Goal: Find specific page/section: Find specific page/section

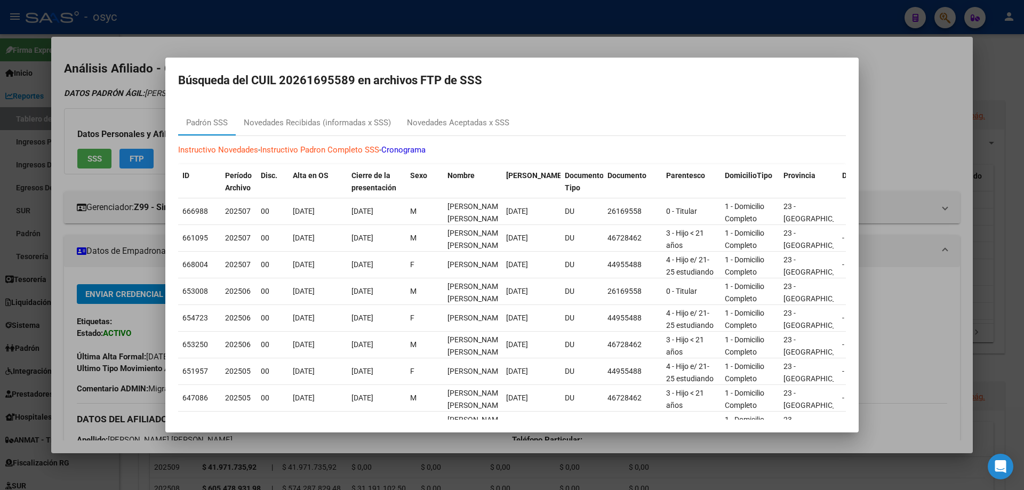
click at [757, 33] on div at bounding box center [512, 245] width 1024 height 490
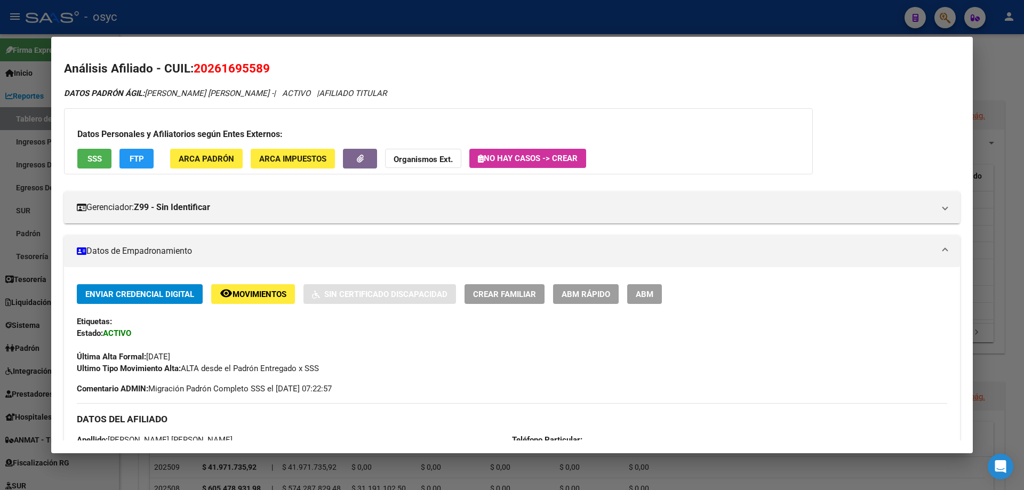
click at [686, 17] on div at bounding box center [512, 245] width 1024 height 490
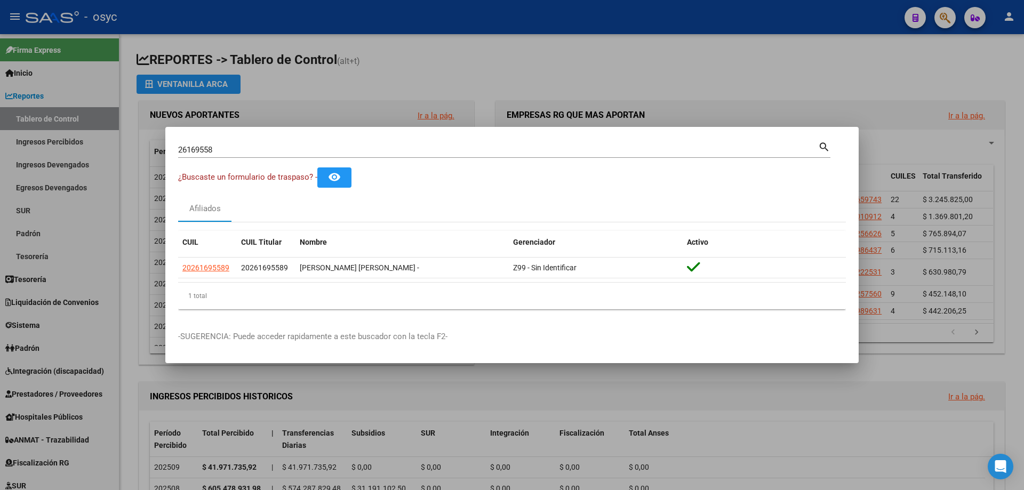
drag, startPoint x: 235, startPoint y: 144, endPoint x: 61, endPoint y: 141, distance: 174.5
click at [67, 142] on div "26169558 Buscar (apellido, dni, cuil, nro traspaso, cuit, obra social) search ¿…" at bounding box center [512, 245] width 1024 height 490
drag, startPoint x: 256, startPoint y: 150, endPoint x: 0, endPoint y: 105, distance: 260.1
click at [0, 108] on div "26169558 Buscar (apellido, dni, cuil, nro traspaso, cuit, obra social) search ¿…" at bounding box center [512, 245] width 1024 height 490
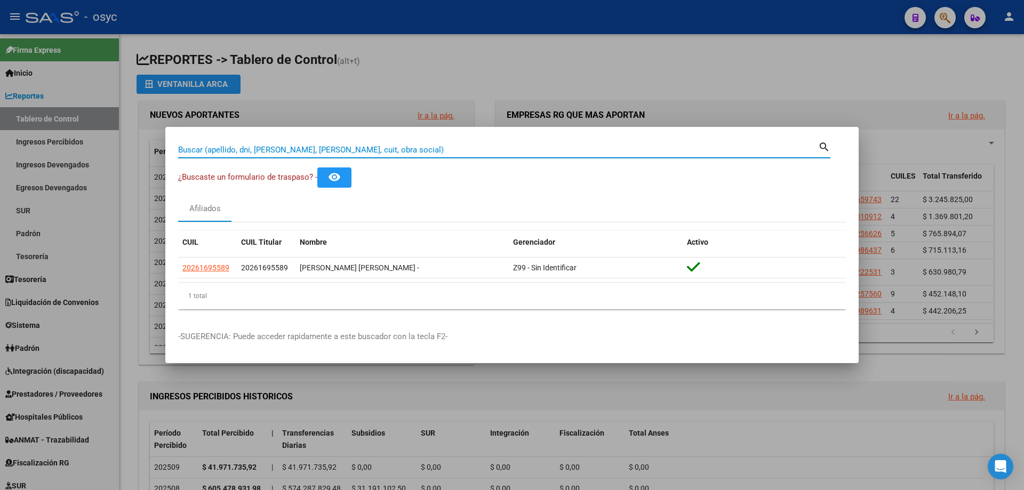
drag, startPoint x: 455, startPoint y: 150, endPoint x: 158, endPoint y: 138, distance: 297.4
click at [158, 138] on div "Buscar (apellido, dni, cuil, nro traspaso, cuit, obra social) search ¿Buscaste …" at bounding box center [512, 245] width 1024 height 490
click at [210, 147] on input "Buscar (apellido, dni, [PERSON_NAME], [PERSON_NAME], cuit, obra social)" at bounding box center [498, 150] width 640 height 10
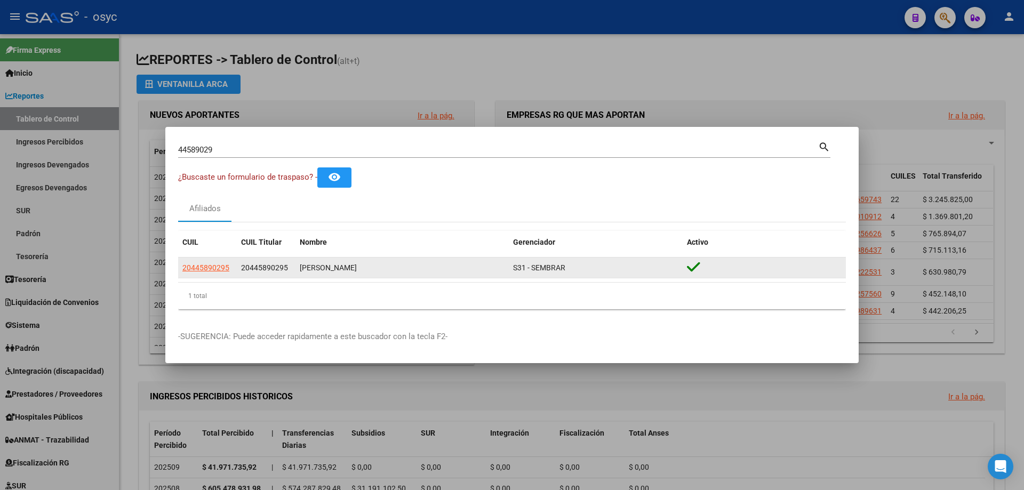
drag, startPoint x: 238, startPoint y: 267, endPoint x: 299, endPoint y: 271, distance: 60.9
click at [299, 271] on div "20445890295 20445890295 [PERSON_NAME] S31 - SEMBRAR" at bounding box center [512, 268] width 668 height 21
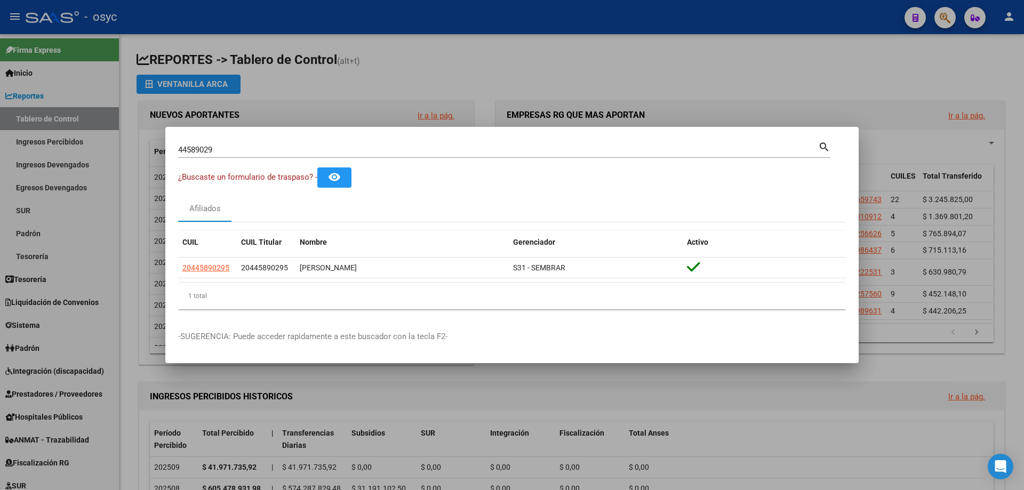
copy span "20445890295"
drag, startPoint x: 387, startPoint y: 148, endPoint x: 0, endPoint y: 142, distance: 386.9
click at [0, 142] on div "44589029 Buscar (apellido, dni, cuil, nro traspaso, cuit, obra social) search ¿…" at bounding box center [512, 245] width 1024 height 490
paste input "20445890295"
drag, startPoint x: 259, startPoint y: 145, endPoint x: 0, endPoint y: 119, distance: 260.1
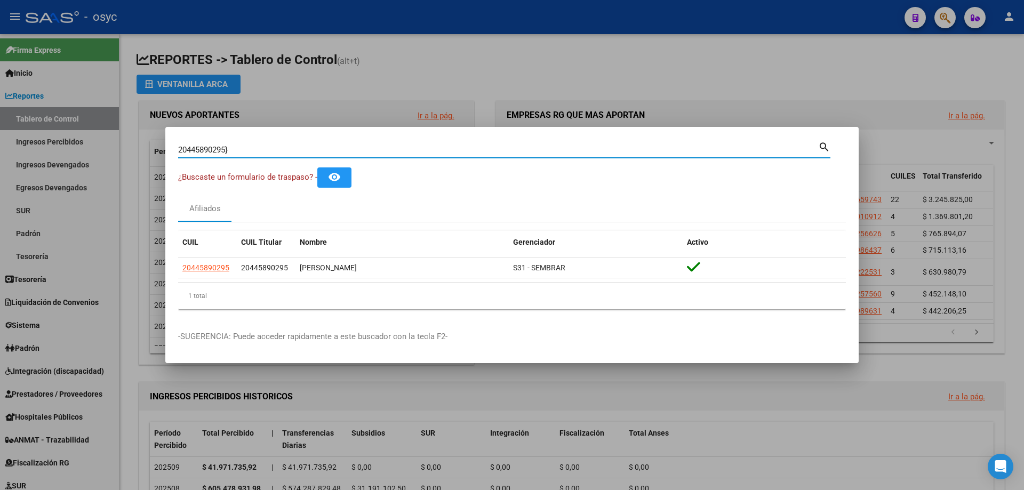
click at [0, 119] on div "20445890295} [PERSON_NAME] (apellido, dni, cuil, nro traspaso, cuit, obra socia…" at bounding box center [512, 245] width 1024 height 490
paste input "34897178"
type input "34897178"
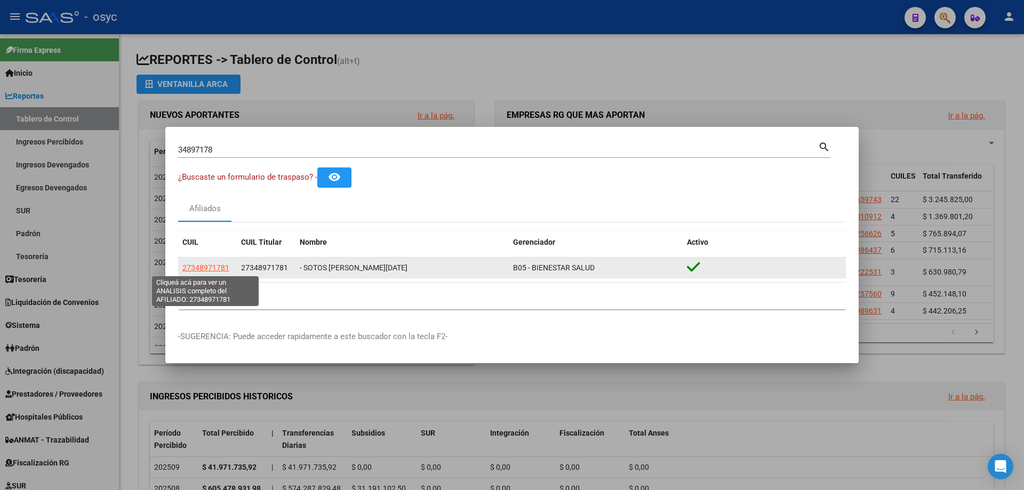
click at [221, 269] on span "27348971781" at bounding box center [205, 268] width 47 height 9
type textarea "27348971781"
